Goal: Task Accomplishment & Management: Manage account settings

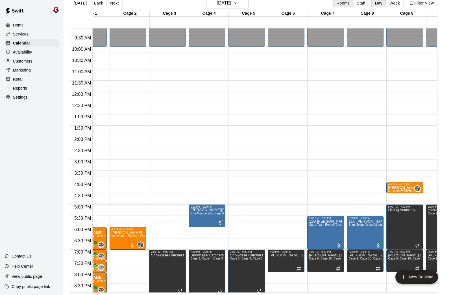
scroll to position [209, 22]
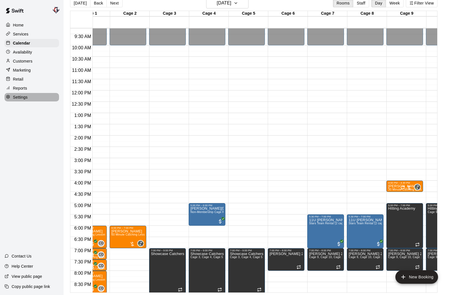
click at [20, 98] on p "Settings" at bounding box center [20, 98] width 15 height 6
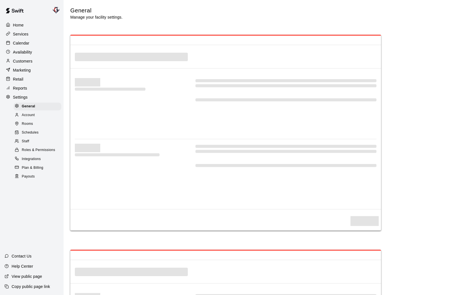
select select "**"
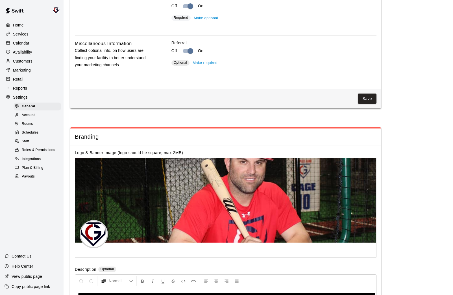
scroll to position [997, 0]
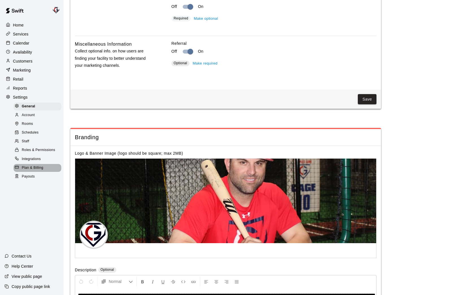
click at [31, 169] on span "Plan & Billing" at bounding box center [32, 168] width 21 height 6
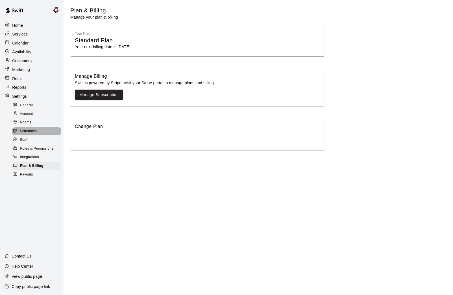
click at [28, 132] on span "Schedules" at bounding box center [28, 132] width 17 height 6
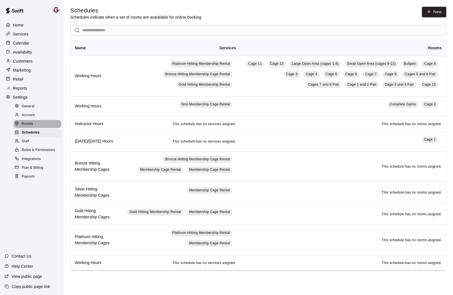
click at [25, 123] on span "Rooms" at bounding box center [27, 124] width 11 height 6
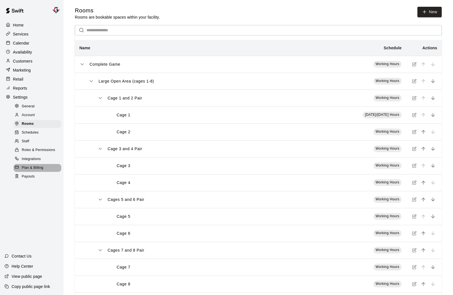
click at [35, 166] on span "Plan & Billing" at bounding box center [32, 168] width 21 height 6
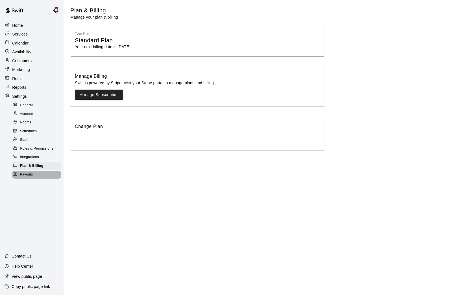
click at [24, 174] on span "Payouts" at bounding box center [26, 175] width 13 height 6
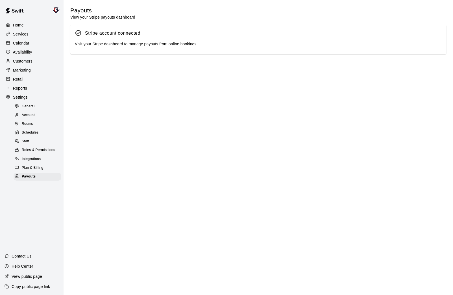
click at [110, 46] on link "Stripe dashboard" at bounding box center [107, 44] width 30 height 5
click at [24, 59] on p "Customers" at bounding box center [22, 61] width 19 height 6
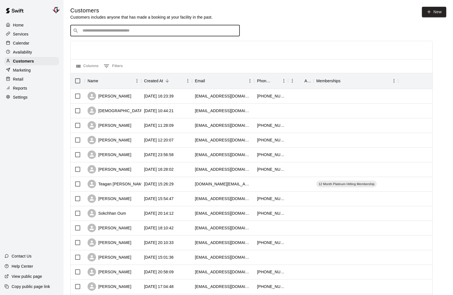
click at [125, 29] on input "Search customers by name or email" at bounding box center [159, 31] width 156 height 6
type input "****"
click at [133, 45] on div "[PERSON_NAME] [EMAIL_ADDRESS][DOMAIN_NAME]" at bounding box center [160, 46] width 149 height 12
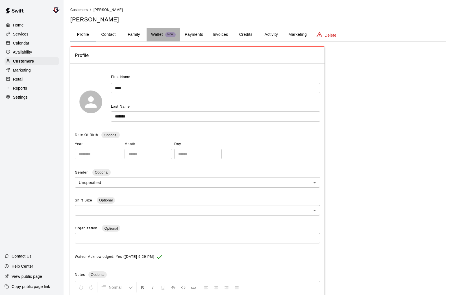
click at [159, 34] on p "Wallet" at bounding box center [157, 35] width 12 height 6
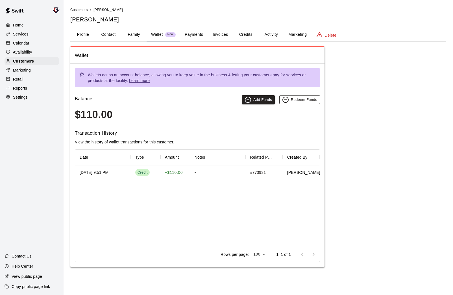
click at [309, 103] on button "Redeem Funds" at bounding box center [299, 99] width 41 height 9
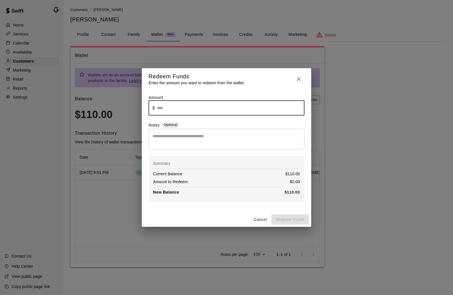
click at [169, 108] on input "text" at bounding box center [230, 107] width 147 height 15
type input "******"
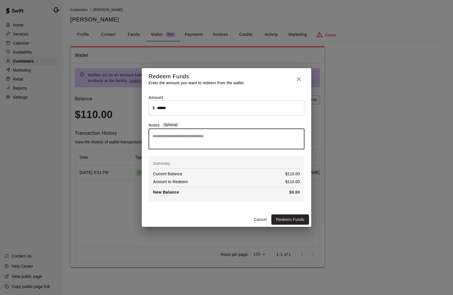
click at [169, 139] on textarea at bounding box center [226, 138] width 148 height 11
type textarea "**********"
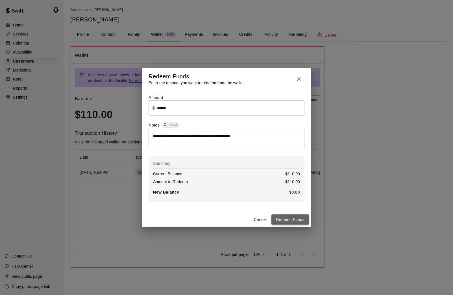
click at [291, 221] on button "Redeem Funds" at bounding box center [290, 220] width 38 height 10
